Goal: Navigation & Orientation: Find specific page/section

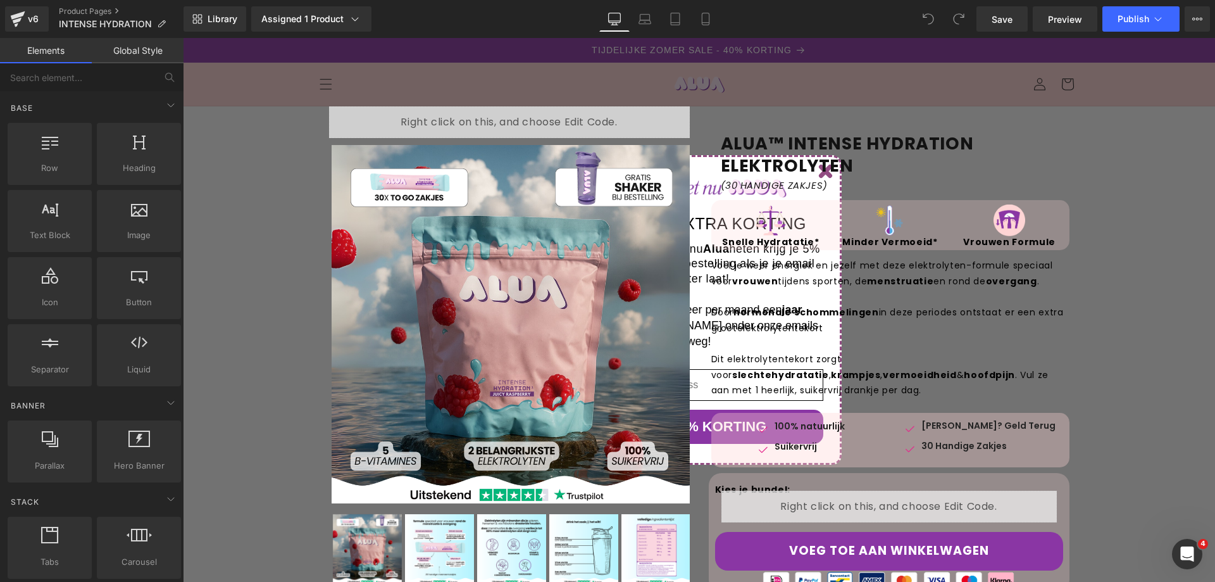
click at [80, 5] on div "v6 Product Pages INTENSE HYDRATION" at bounding box center [92, 19] width 184 height 38
click at [87, 15] on link "Product Pages" at bounding box center [121, 11] width 125 height 10
